Goal: Task Accomplishment & Management: Manage account settings

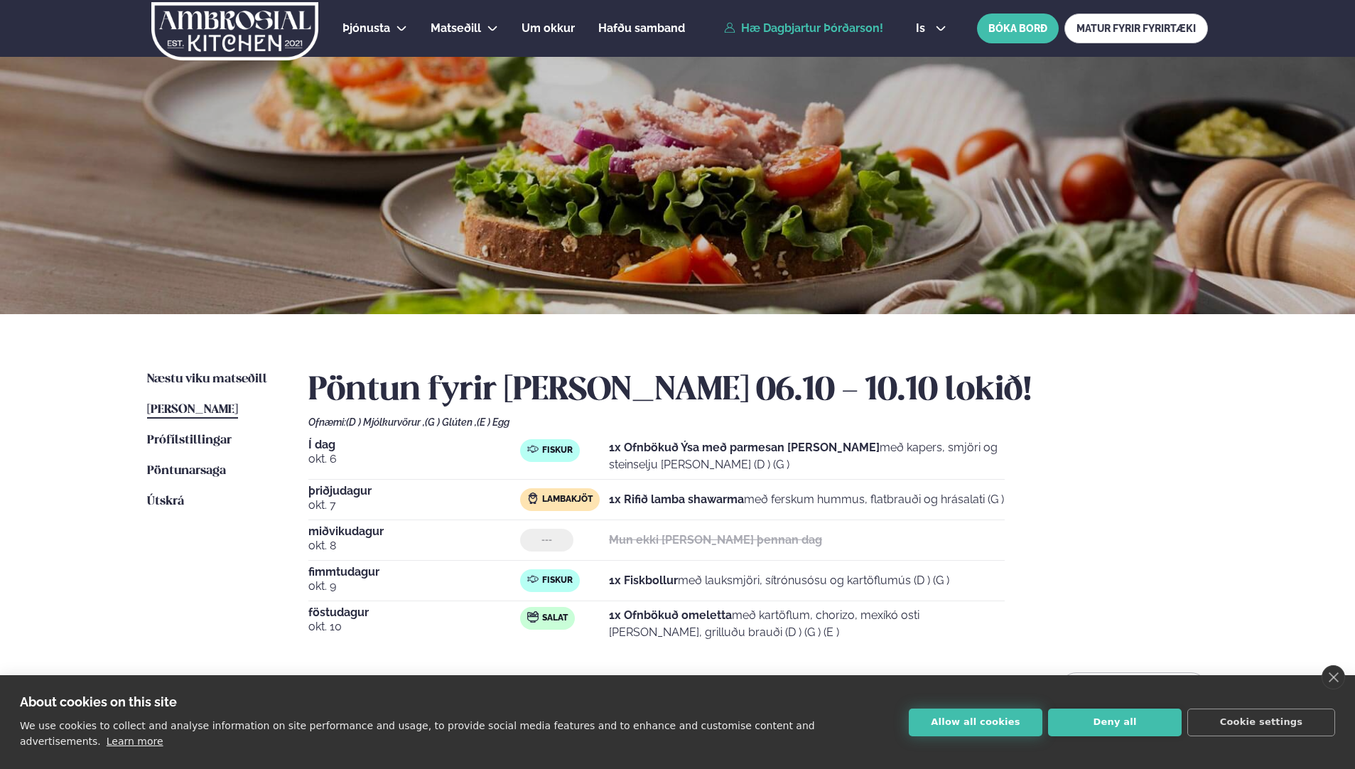
click at [982, 725] on button "Allow all cookies" at bounding box center [976, 723] width 134 height 28
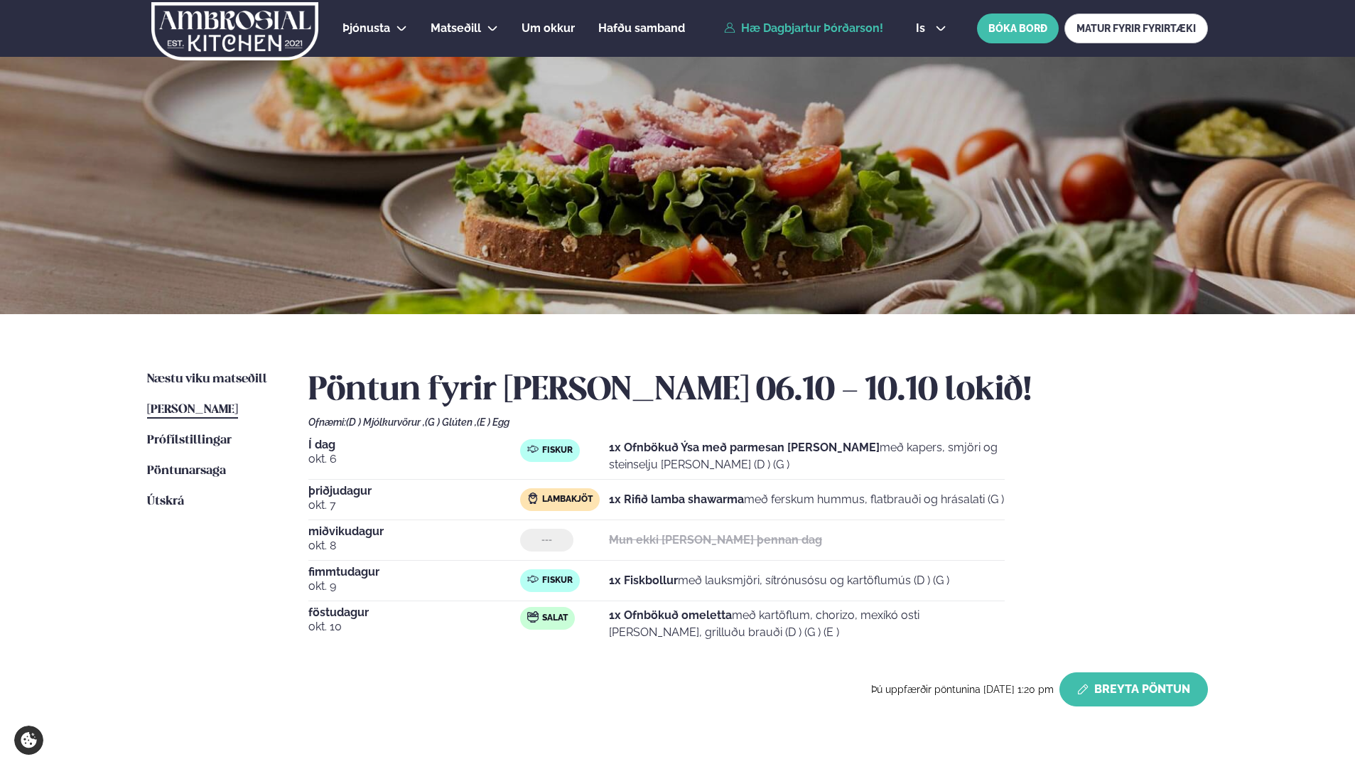
click at [1131, 681] on button "Breyta Pöntun" at bounding box center [1134, 689] width 149 height 34
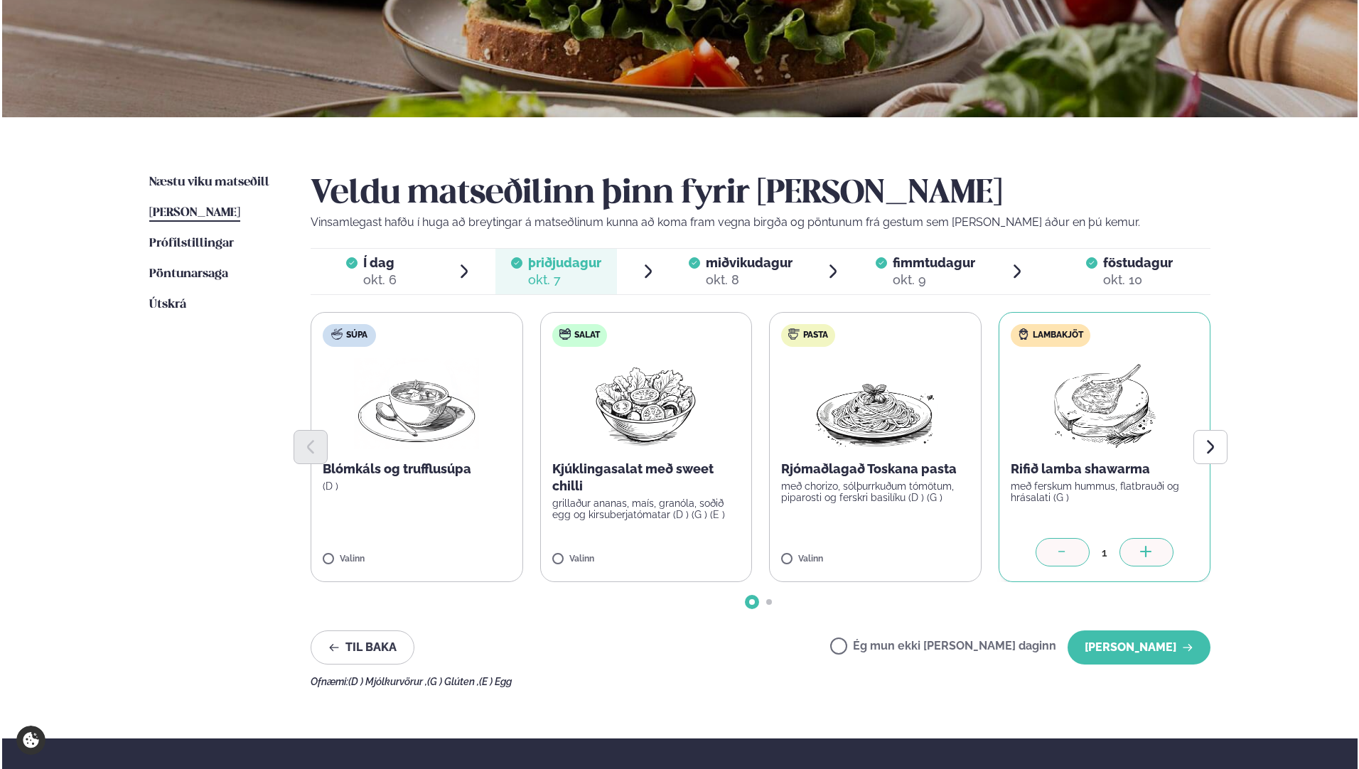
scroll to position [213, 0]
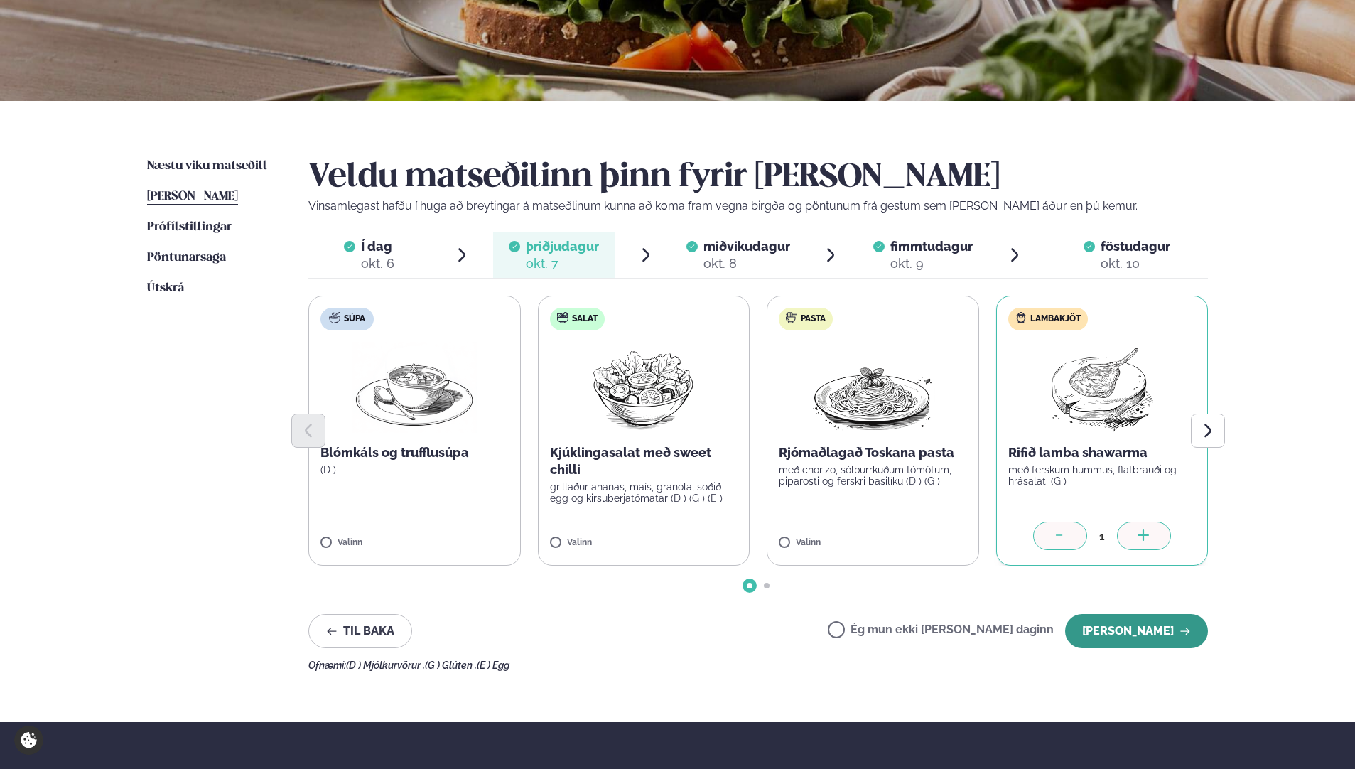
click at [1121, 625] on button "[PERSON_NAME]" at bounding box center [1136, 631] width 143 height 34
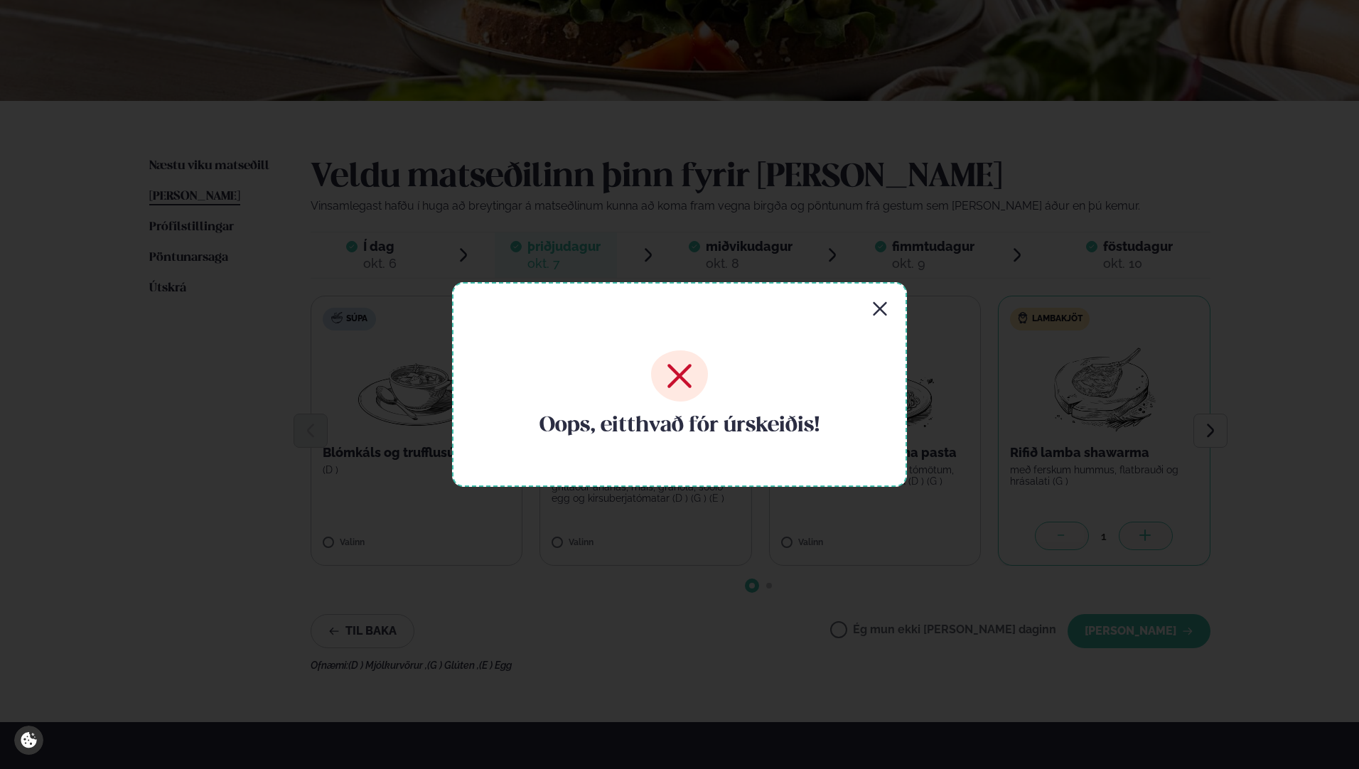
click at [875, 303] on icon "button" at bounding box center [879, 309] width 17 height 17
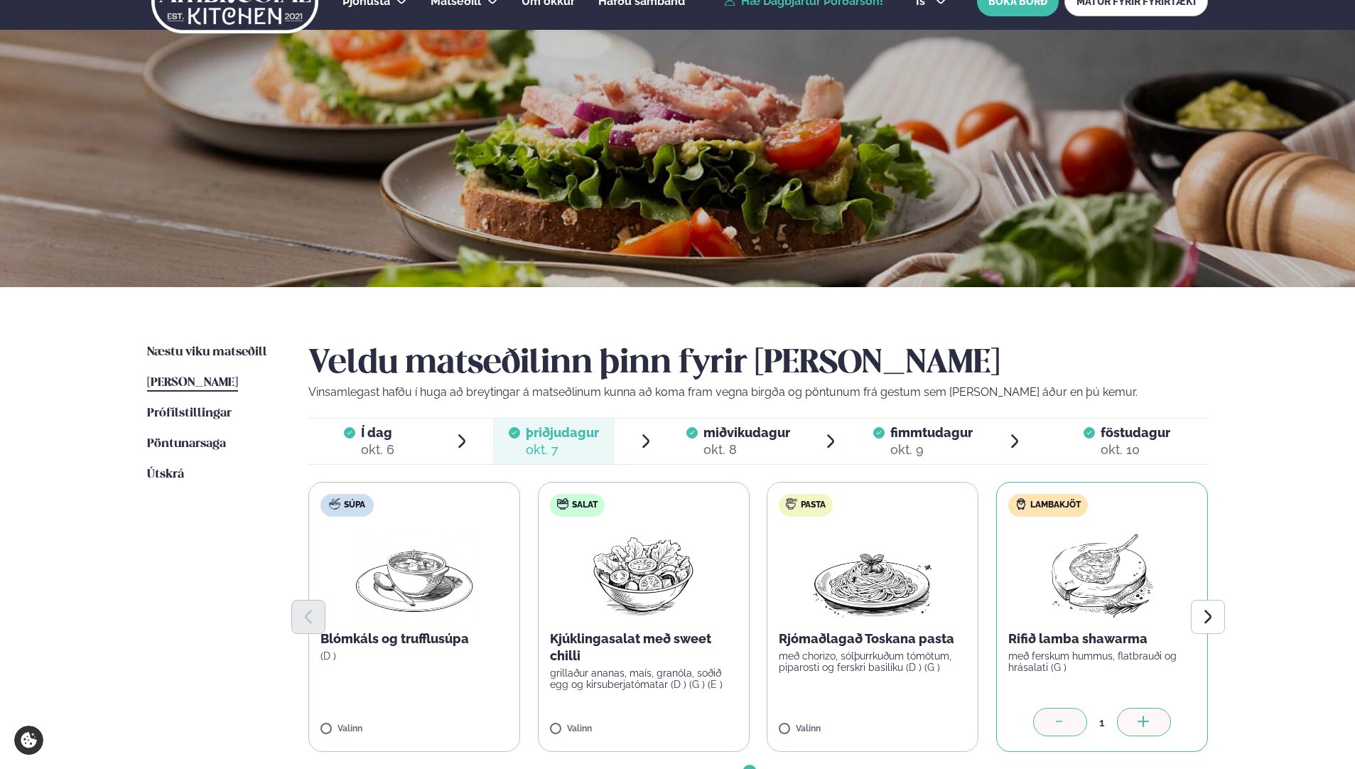
scroll to position [0, 0]
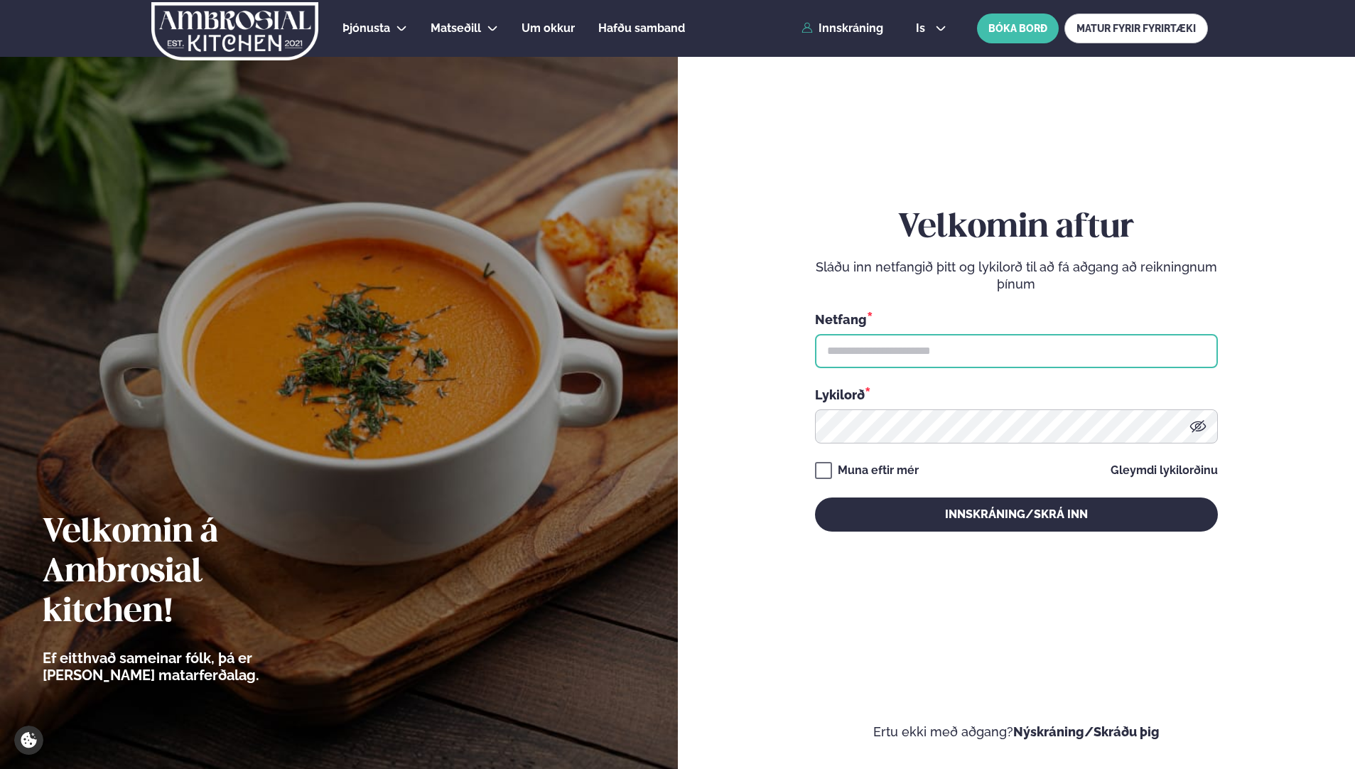
type input "**********"
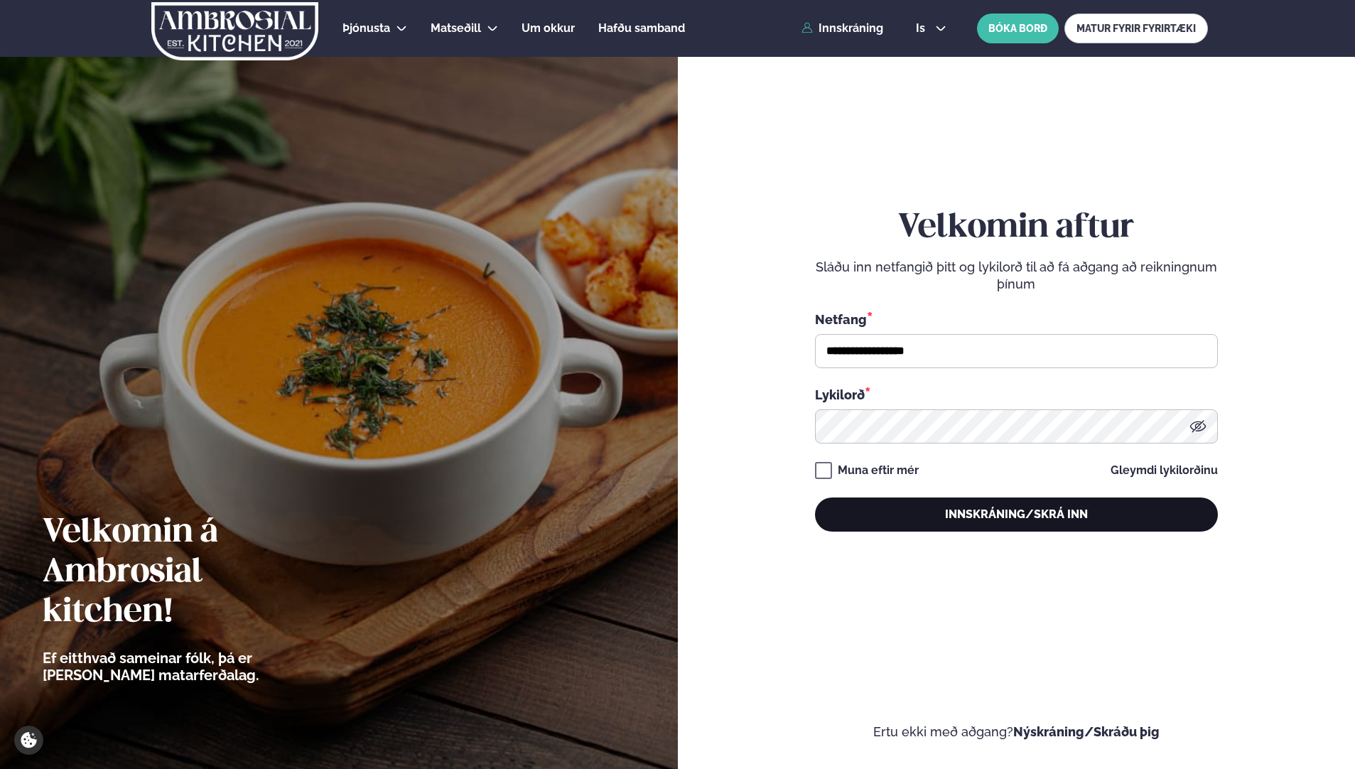
click at [955, 512] on button "Innskráning/Skrá inn" at bounding box center [1016, 514] width 403 height 34
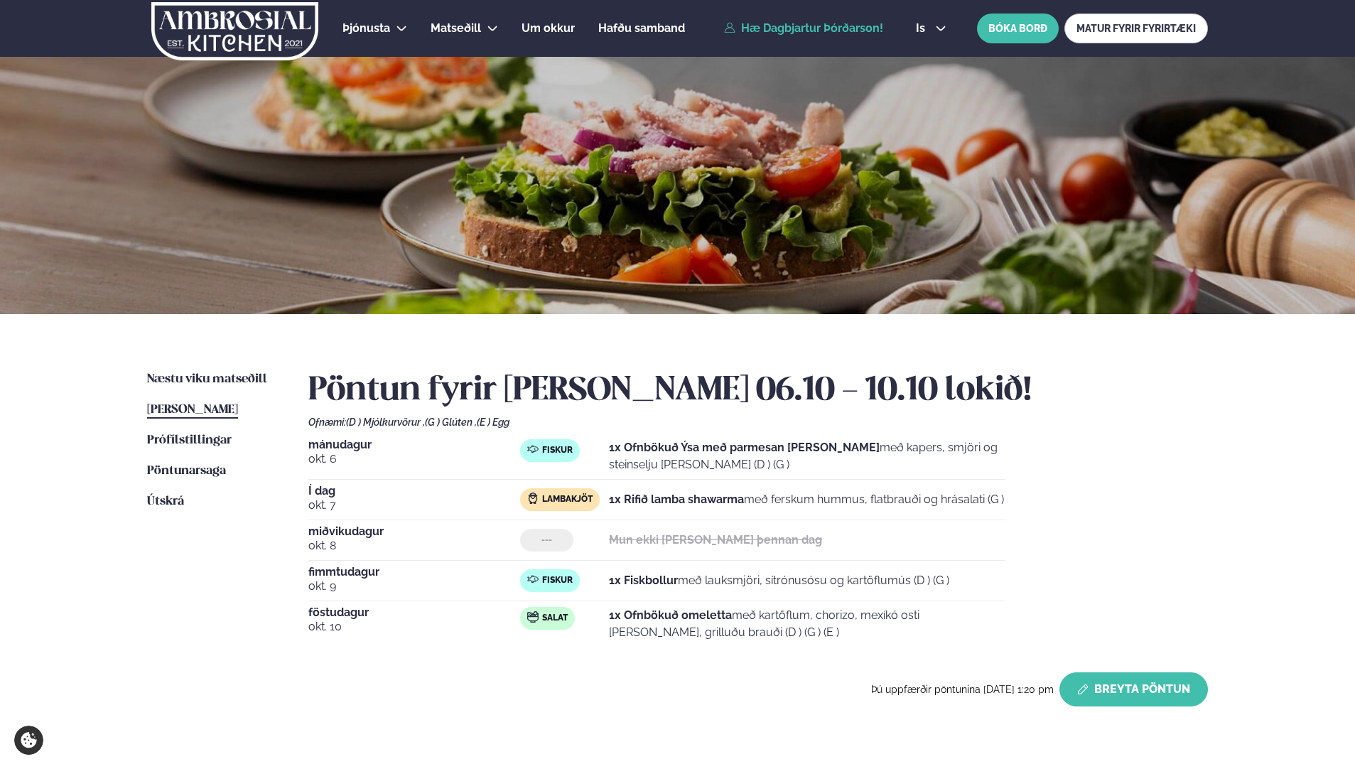
click at [1125, 686] on button "Breyta Pöntun" at bounding box center [1134, 689] width 149 height 34
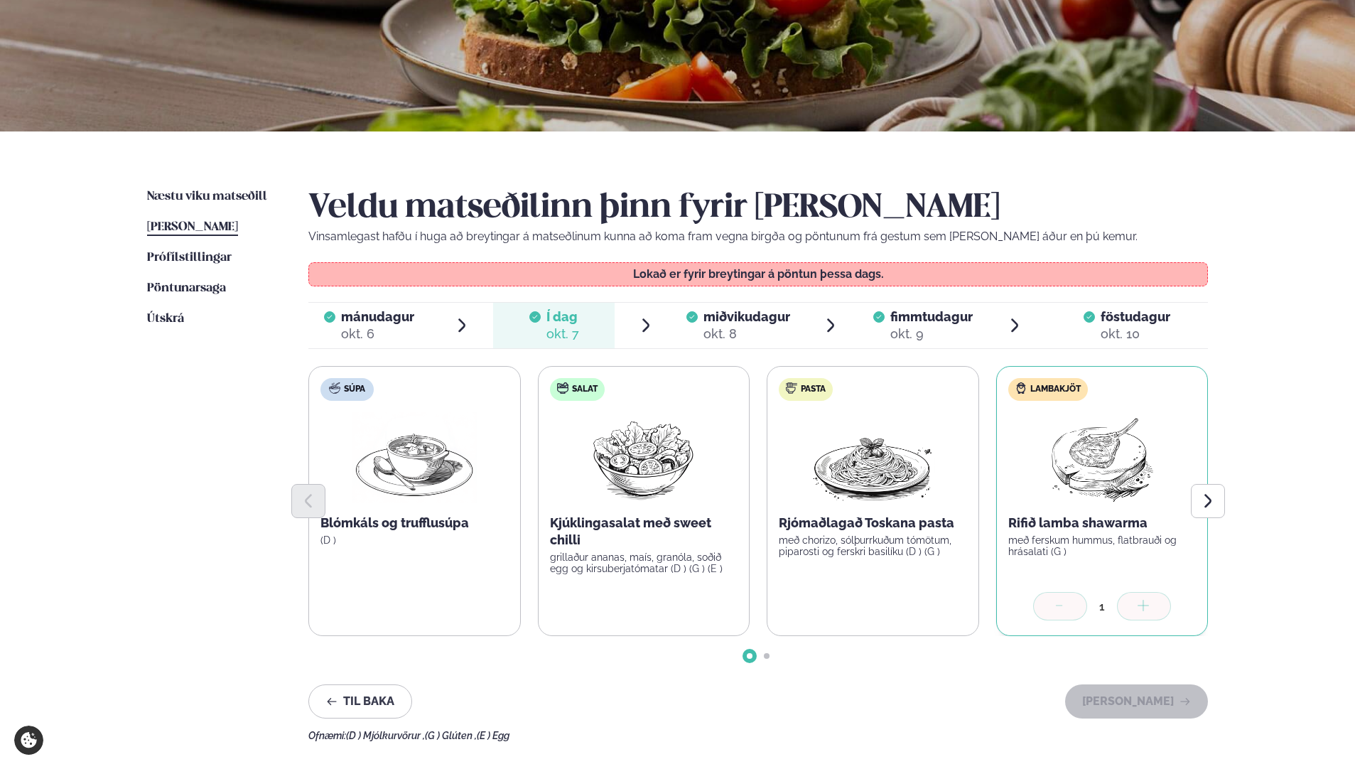
scroll to position [213, 0]
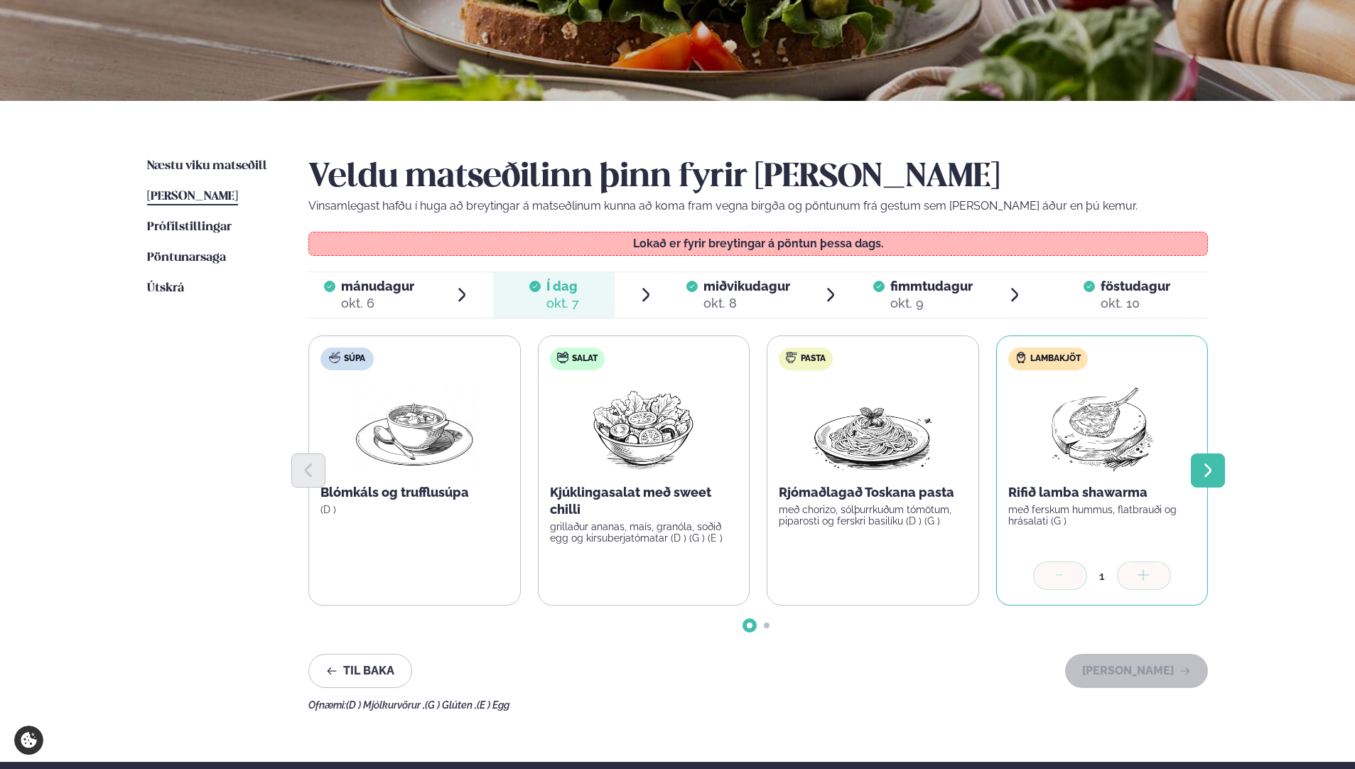
click at [1206, 470] on icon "Next slide" at bounding box center [1208, 470] width 17 height 17
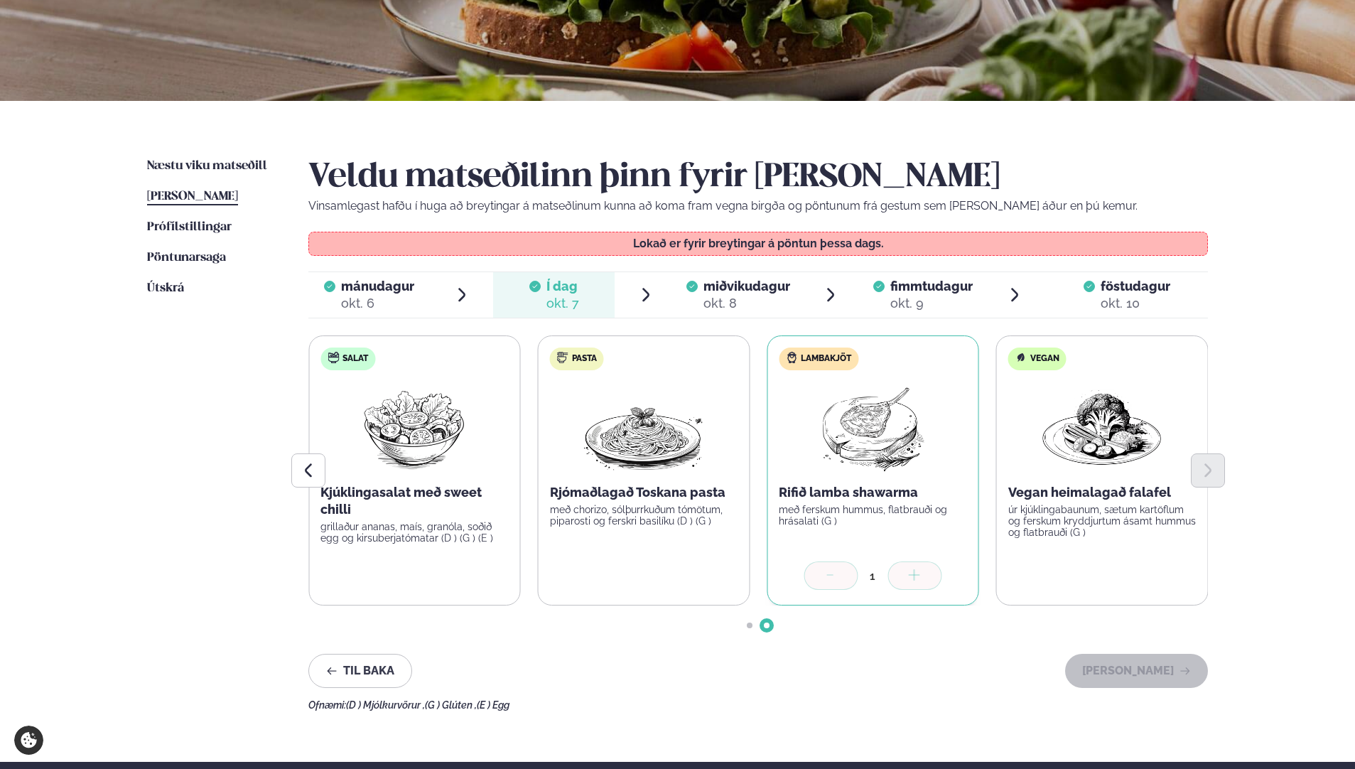
click at [733, 290] on span "miðvikudagur" at bounding box center [747, 286] width 87 height 15
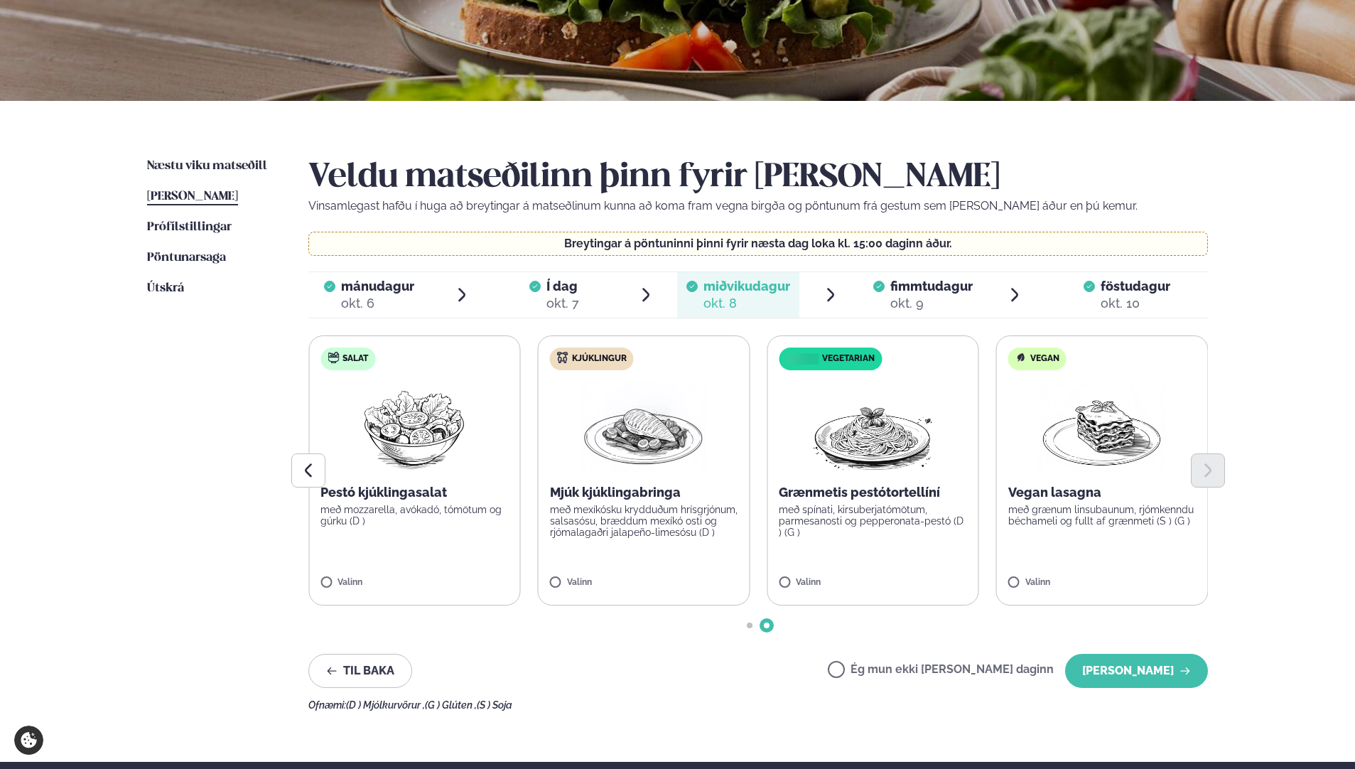
click at [903, 287] on span "fimmtudagur" at bounding box center [931, 286] width 82 height 15
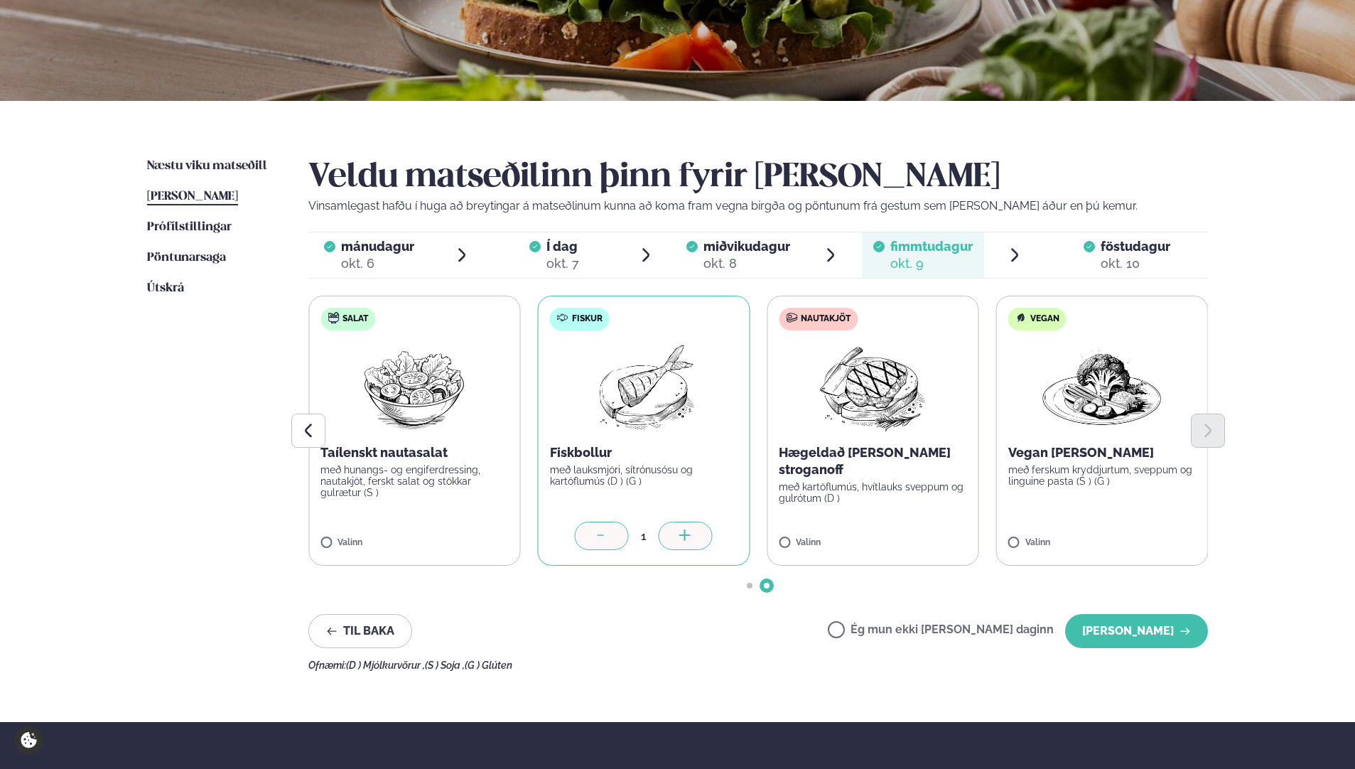
click at [881, 632] on label "Ég mun ekki [PERSON_NAME] daginn" at bounding box center [941, 631] width 226 height 15
click at [1111, 628] on button "[PERSON_NAME]" at bounding box center [1136, 631] width 143 height 34
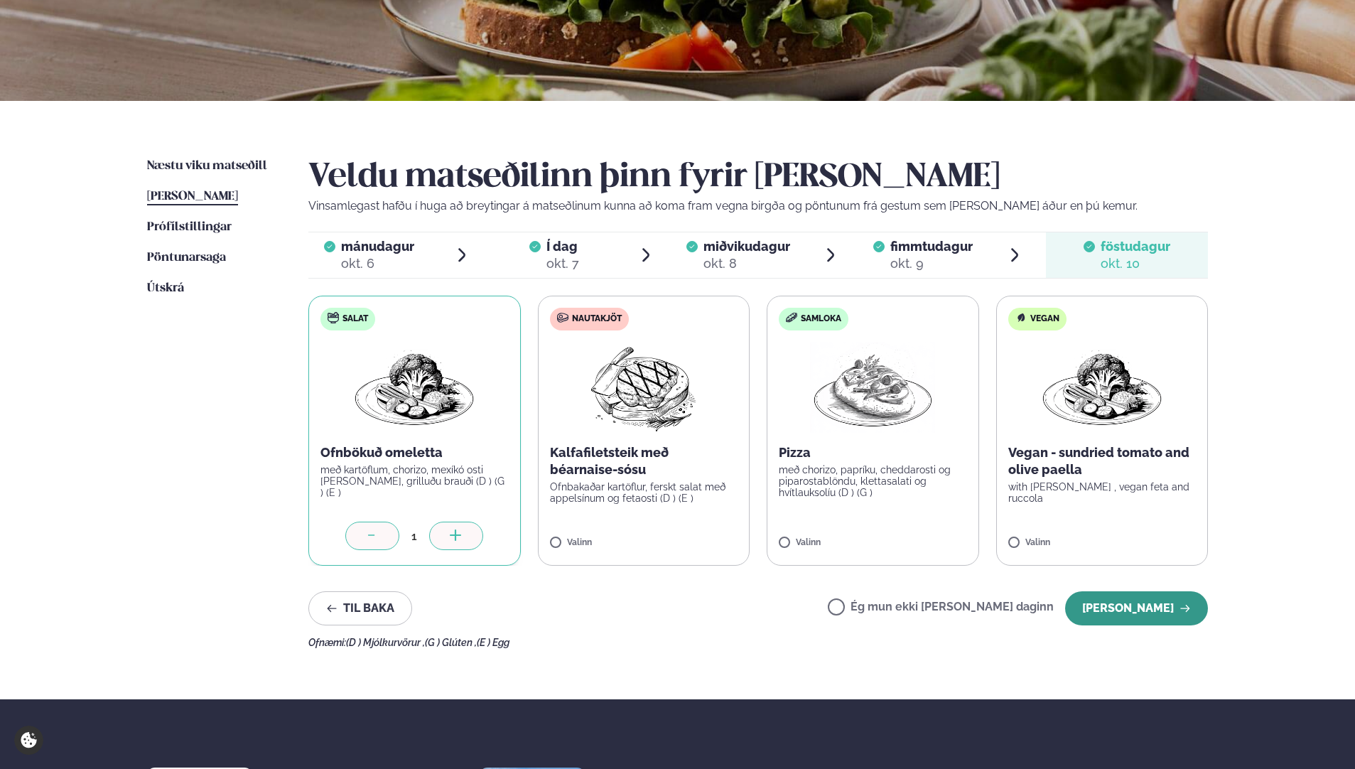
click at [1124, 613] on button "[PERSON_NAME]" at bounding box center [1136, 608] width 143 height 34
